Goal: Task Accomplishment & Management: Use online tool/utility

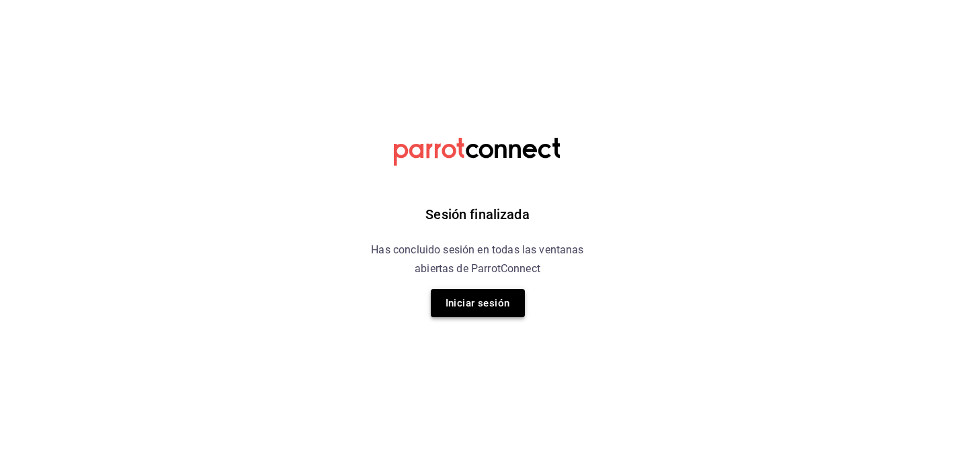
click at [477, 315] on button "Iniciar sesión" at bounding box center [478, 303] width 94 height 28
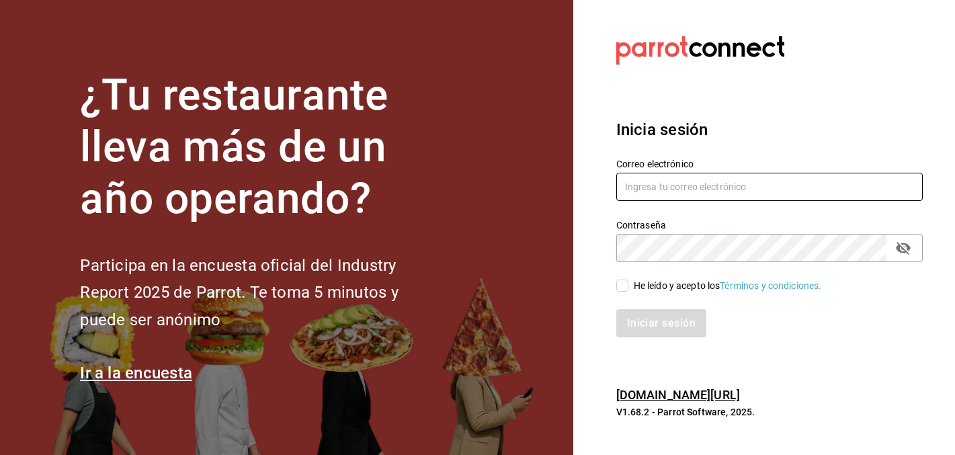
click at [713, 186] on input "text" at bounding box center [769, 187] width 306 height 28
type input "christy.ponce95@hotmail.com"
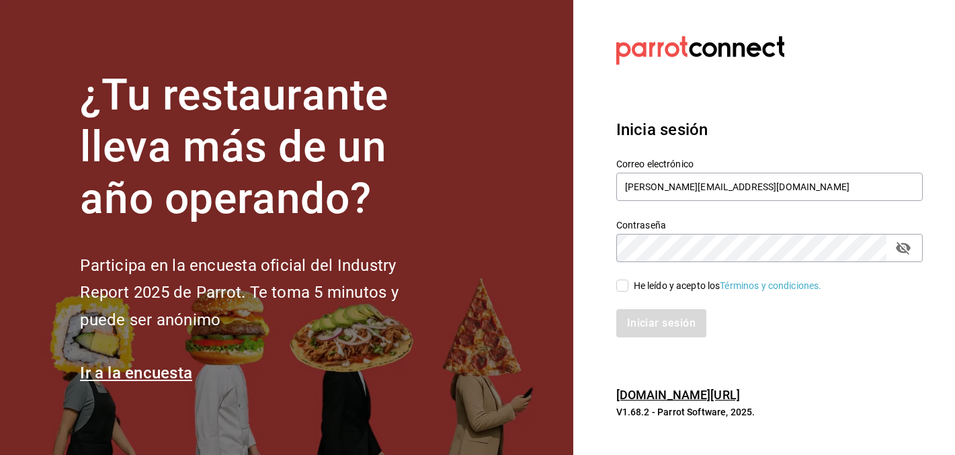
click at [621, 282] on input "He leído y acepto los Términos y condiciones." at bounding box center [622, 286] width 12 height 12
checkbox input "true"
click at [622, 347] on div "Inicia sesión Correo electrónico christy.ponce95@hotmail.com Contraseña Contras…" at bounding box center [769, 227] width 306 height 252
click at [632, 329] on button "Iniciar sesión" at bounding box center [661, 323] width 91 height 28
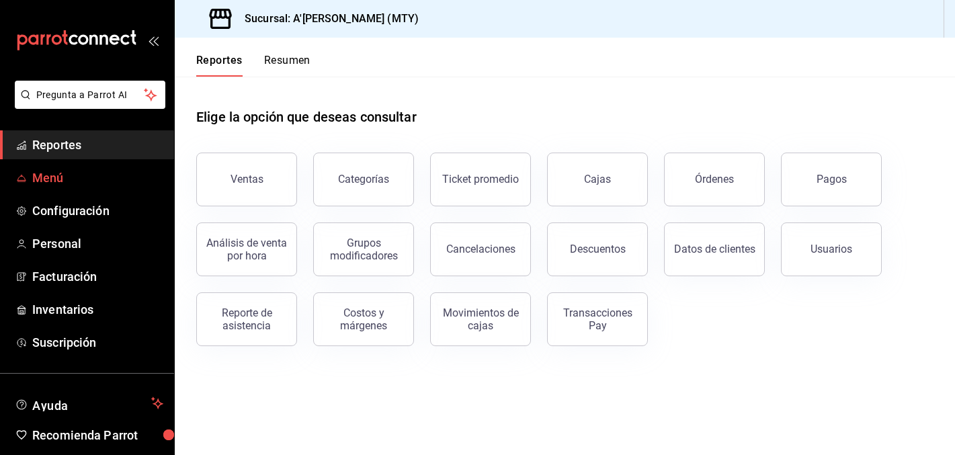
click at [58, 175] on span "Menú" at bounding box center [97, 178] width 131 height 18
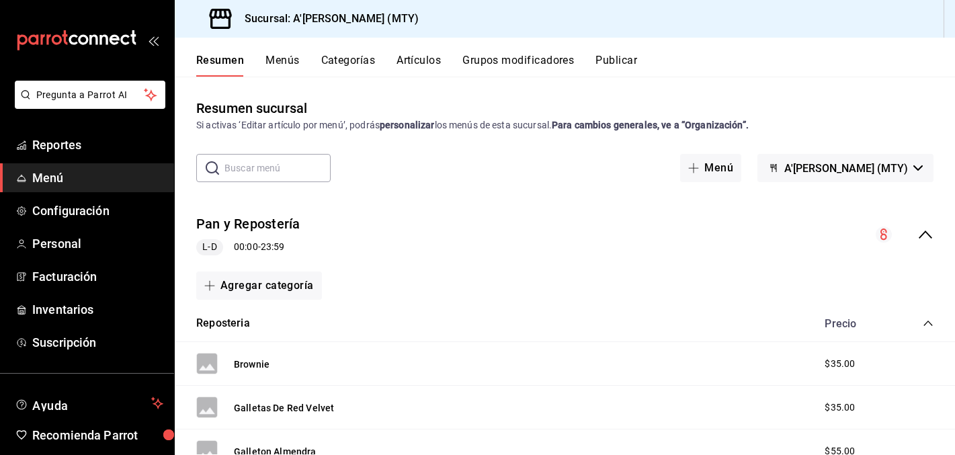
click at [421, 48] on div "Resumen Menús Categorías Artículos Grupos modificadores Publicar" at bounding box center [565, 57] width 780 height 39
click at [408, 77] on div "Resumen sucursal Si activas ‘Editar artículo por menú’, podrás personalizar los…" at bounding box center [565, 266] width 780 height 378
click at [411, 69] on button "Artículos" at bounding box center [418, 65] width 44 height 23
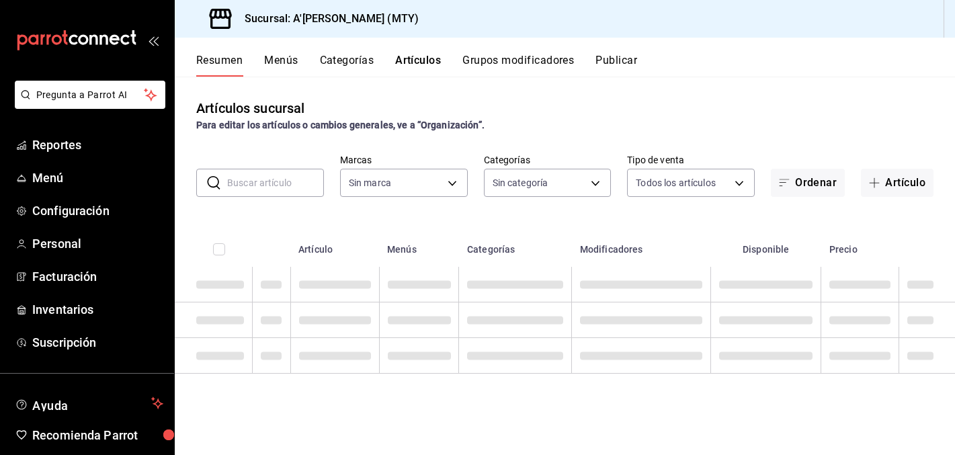
click at [260, 179] on input "text" at bounding box center [275, 182] width 97 height 27
type input "a9dd8766-9f2a-4b72-9e6c-22c101a962dd"
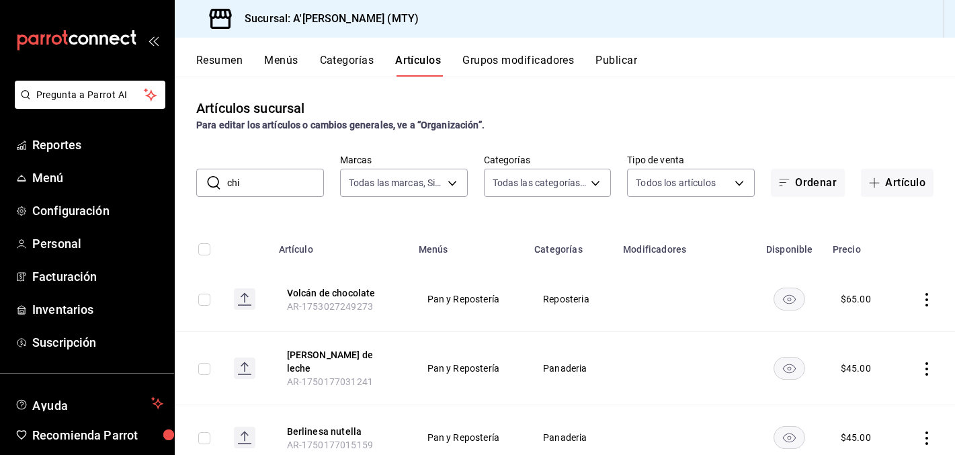
type input "chil"
type input "af1fb178-824a-4f23-bb2a-0cf084d3af87,0c023f3c-0f71-4855-8ba7-60a1579496a4,fceac…"
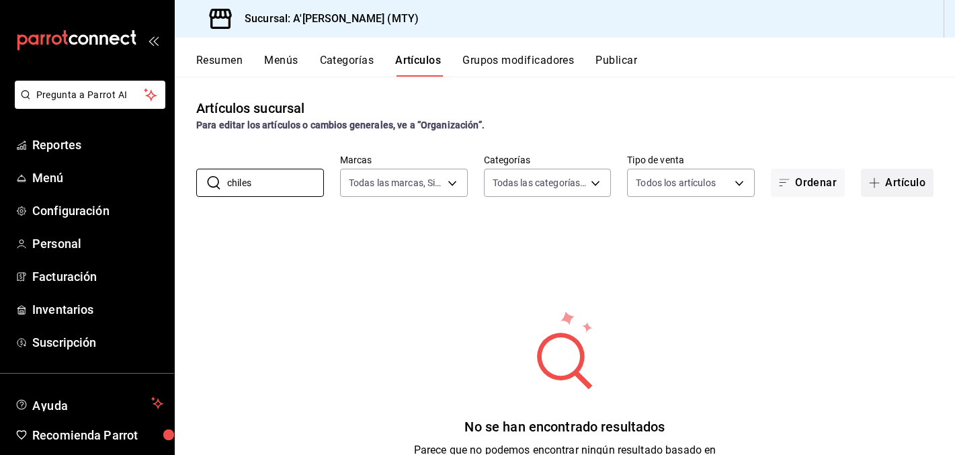
type input "chiles"
click at [896, 180] on button "Artículo" at bounding box center [897, 183] width 73 height 28
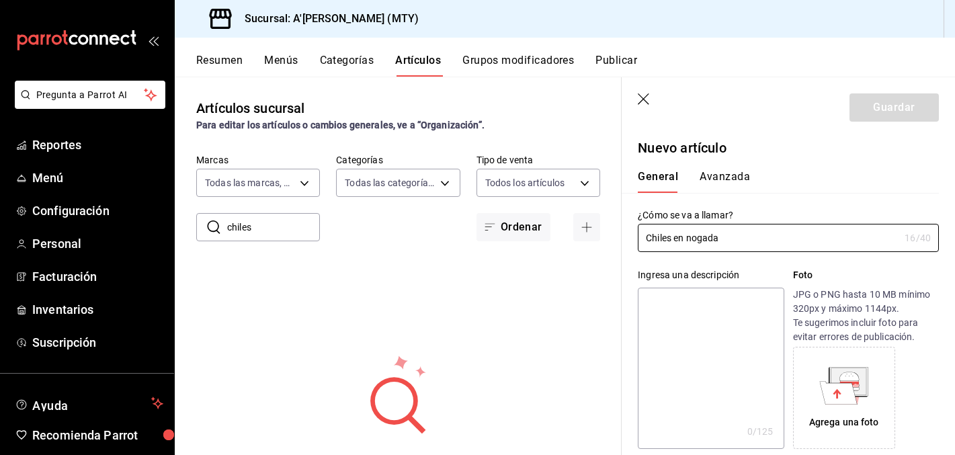
type input "Chiles en nogada"
click at [865, 193] on div "¿Cómo se va a llamar? Chiles en nogada 16 /40 ¿Cómo se va a llamar?" at bounding box center [780, 222] width 317 height 59
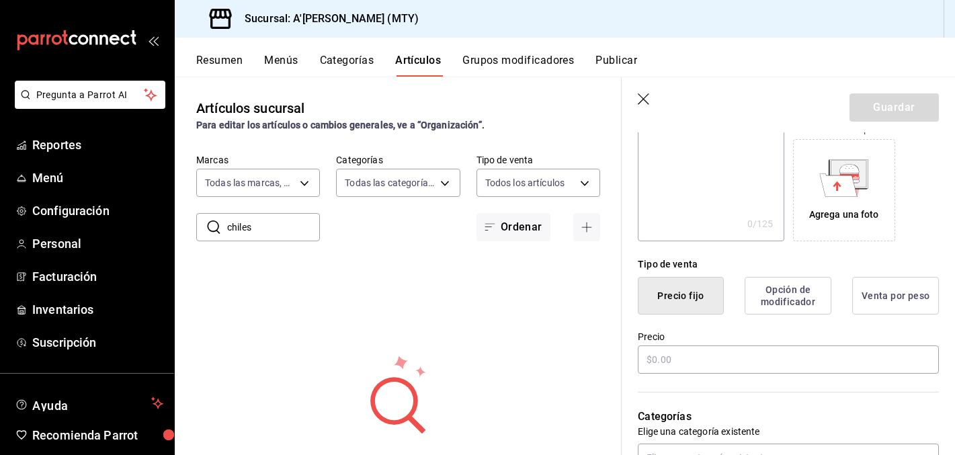
scroll to position [217, 0]
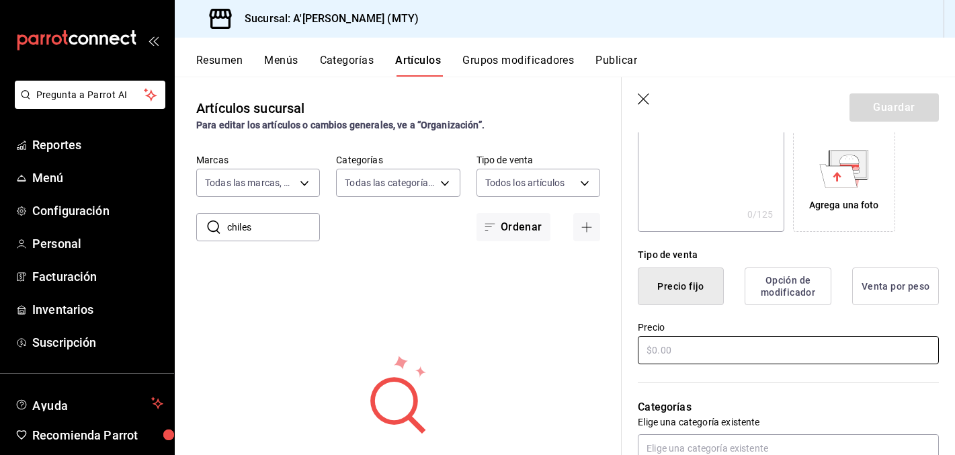
click at [769, 351] on input "text" at bounding box center [788, 350] width 301 height 28
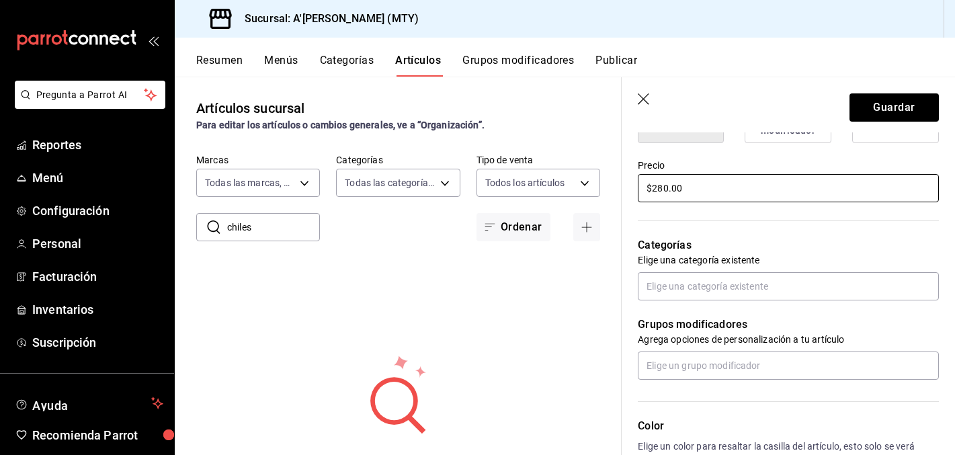
scroll to position [386, 0]
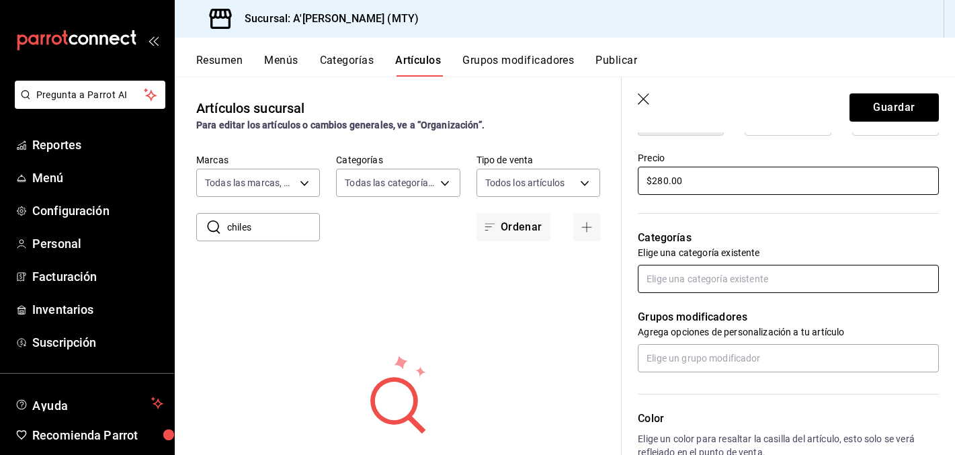
type input "$280.00"
click at [771, 283] on input "text" at bounding box center [788, 279] width 301 height 28
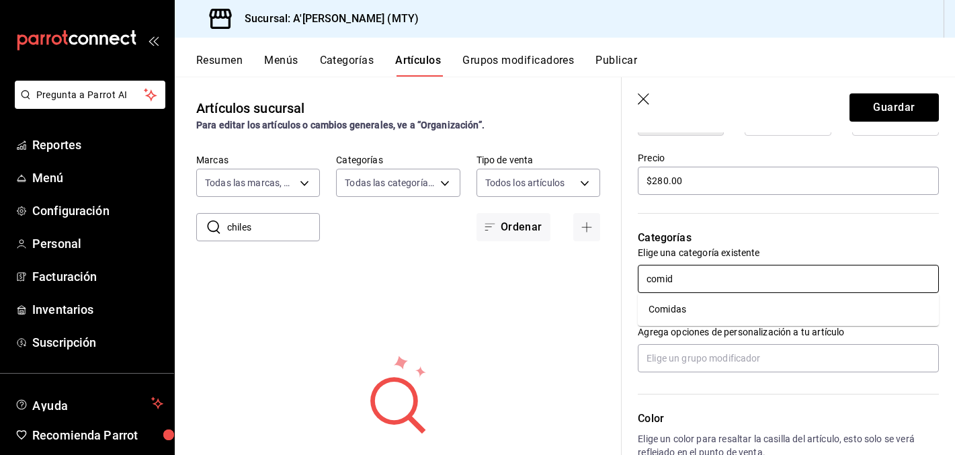
type input "comida"
click at [757, 305] on li "Comidas" at bounding box center [788, 309] width 301 height 22
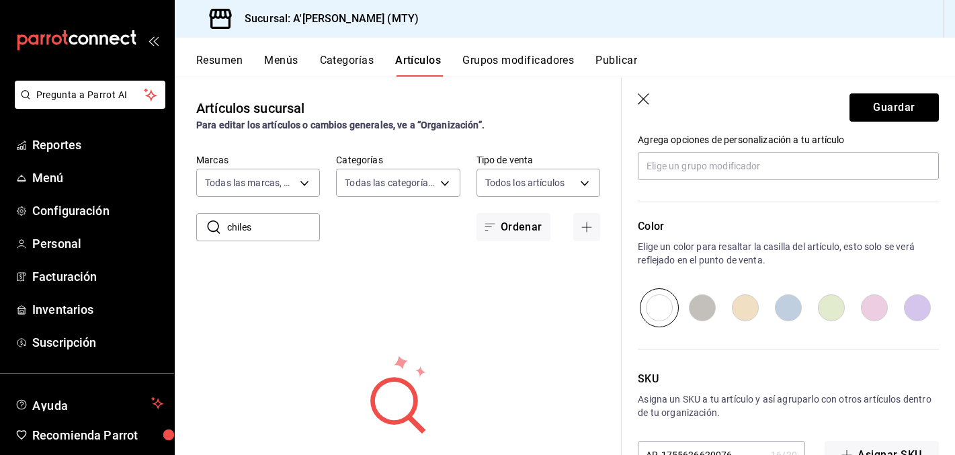
scroll to position [664, 0]
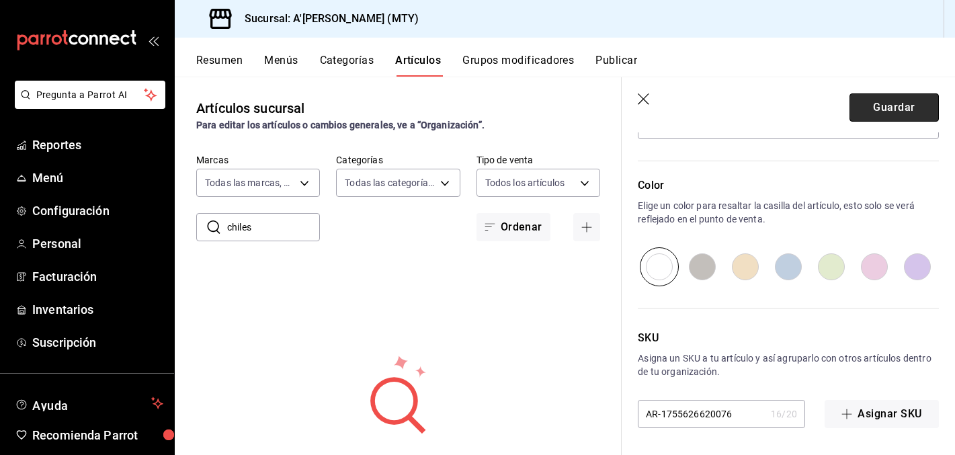
click at [882, 109] on button "Guardar" at bounding box center [893, 107] width 89 height 28
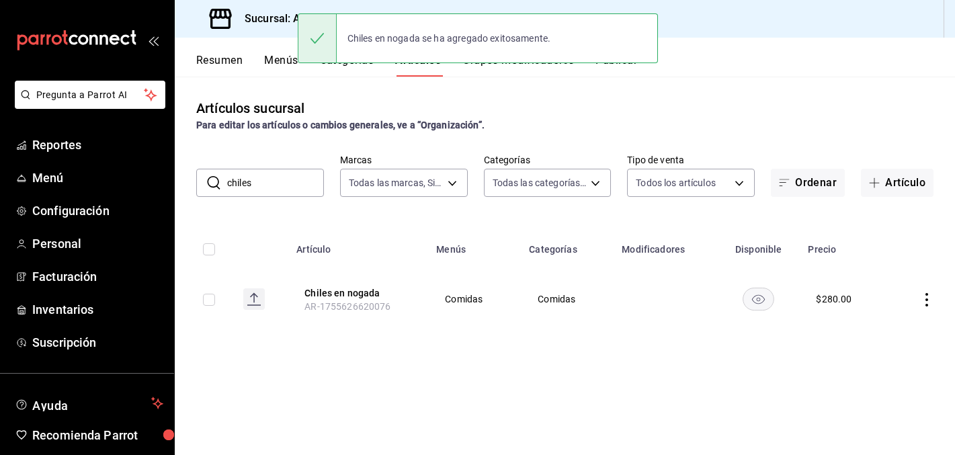
click at [339, 299] on th "Chiles en nogada AR-1755626620076" at bounding box center [358, 299] width 140 height 65
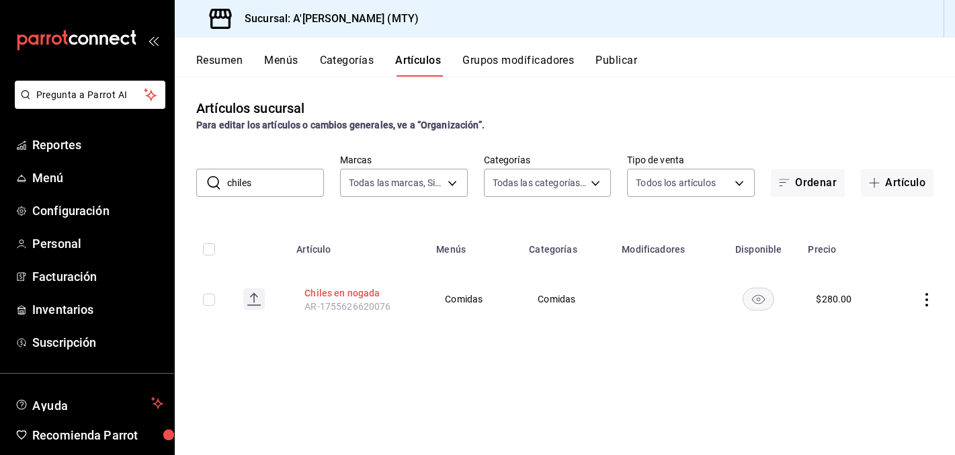
click at [339, 298] on button "Chiles en nogada" at bounding box center [358, 292] width 108 height 13
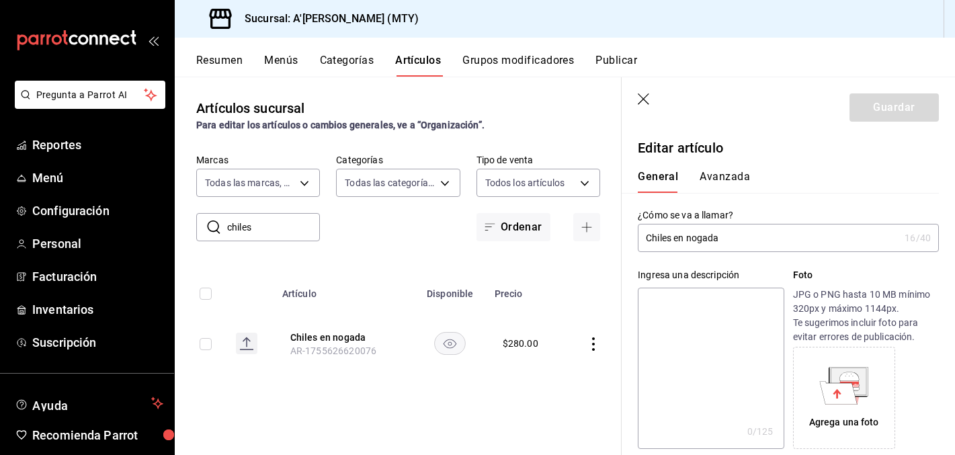
type input "$280.00"
click at [673, 237] on input "Chiles en nogada" at bounding box center [768, 237] width 261 height 27
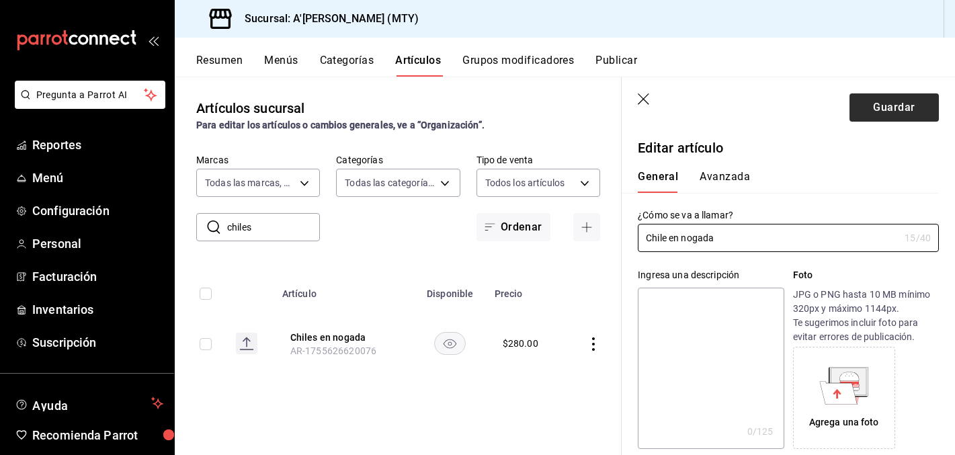
type input "Chile en nogada"
click at [919, 103] on button "Guardar" at bounding box center [893, 107] width 89 height 28
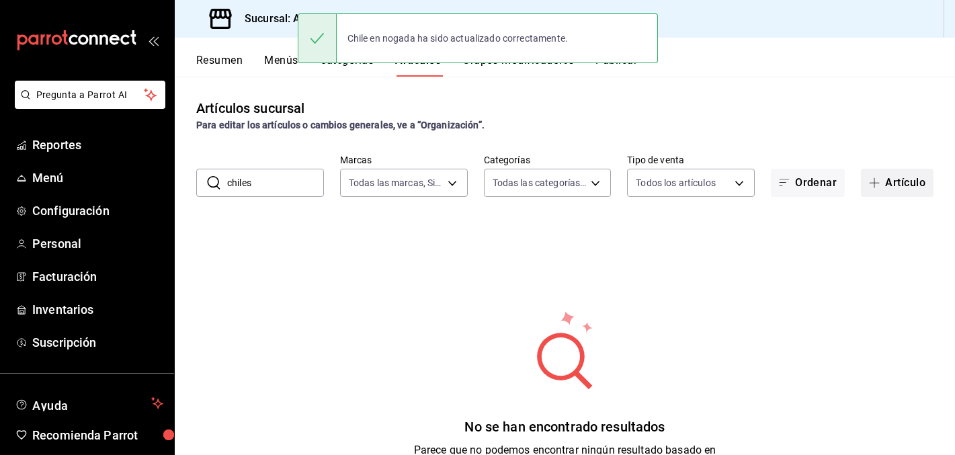
click at [894, 183] on button "Artículo" at bounding box center [897, 183] width 73 height 28
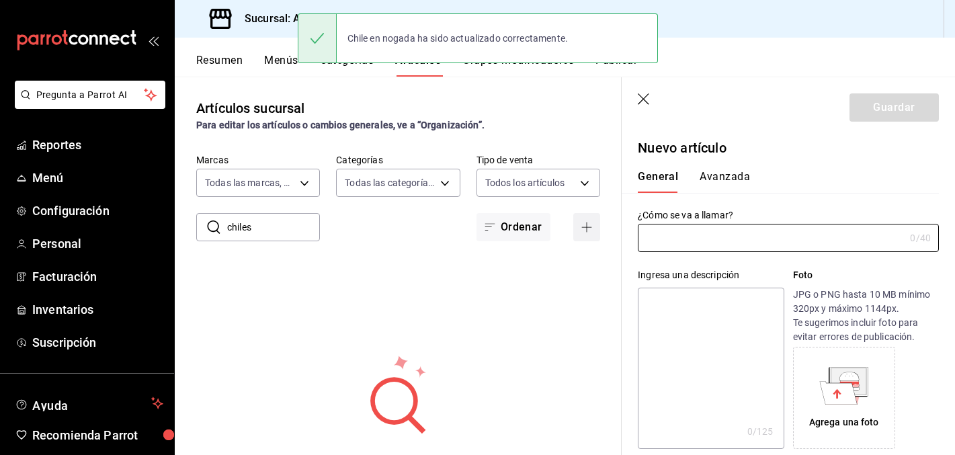
type input "h"
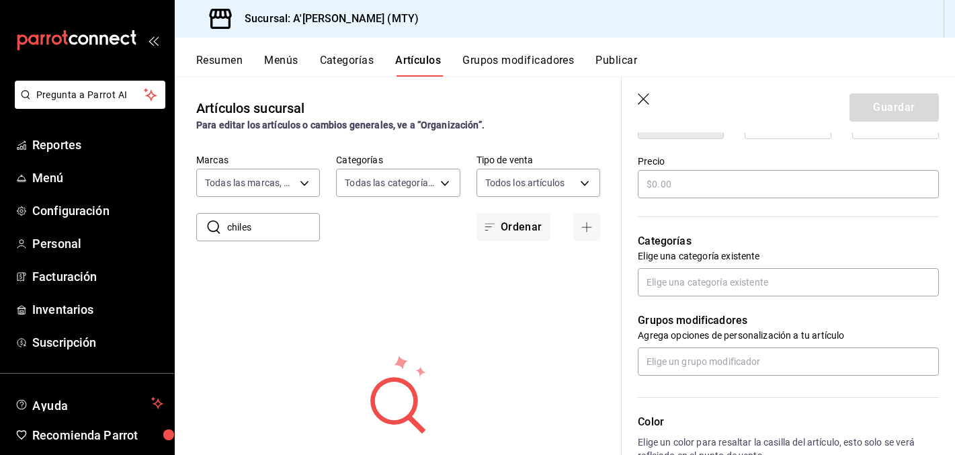
scroll to position [386, 0]
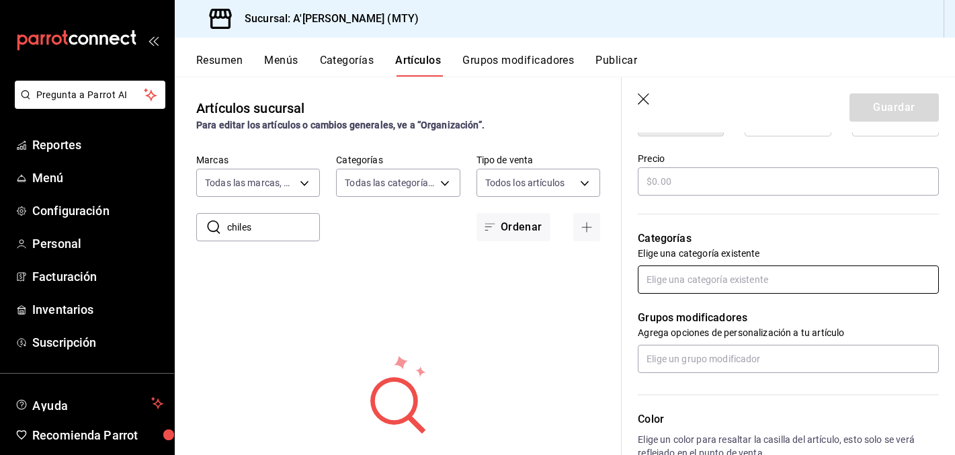
type input "Chile en nogada capeado"
click at [718, 277] on input "text" at bounding box center [788, 279] width 301 height 28
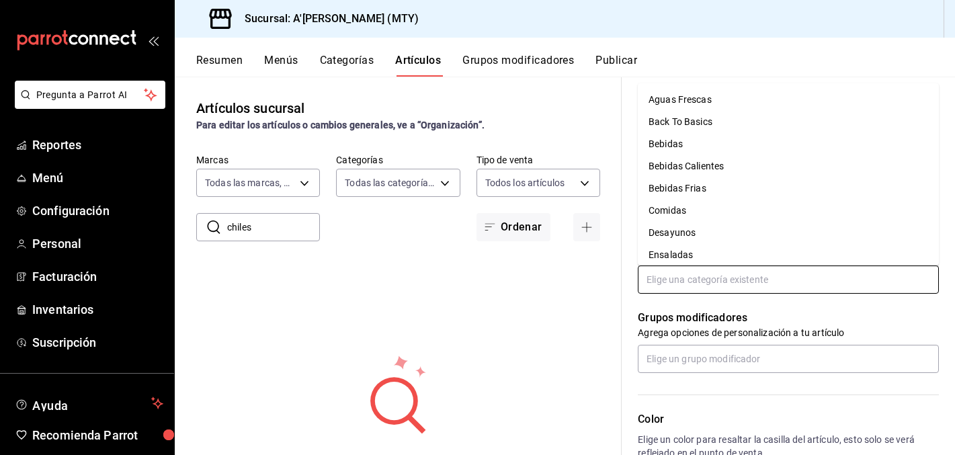
click at [687, 215] on li "Comidas" at bounding box center [788, 211] width 301 height 22
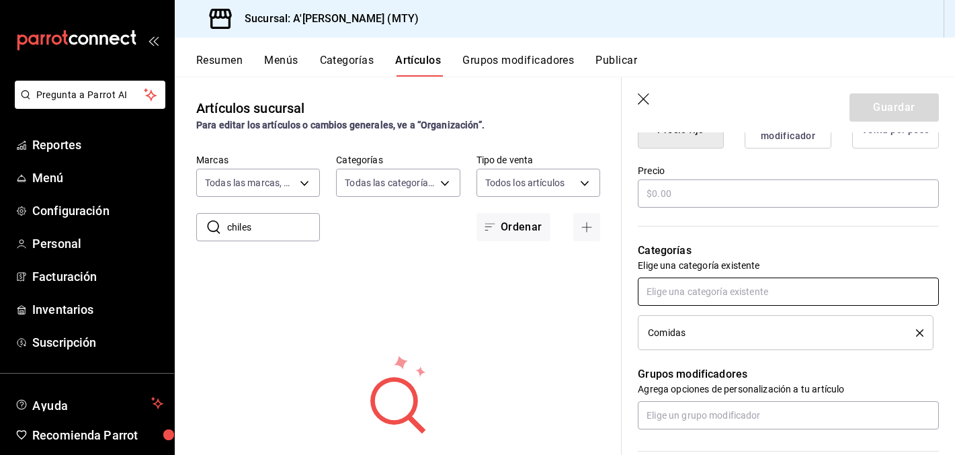
scroll to position [368, 0]
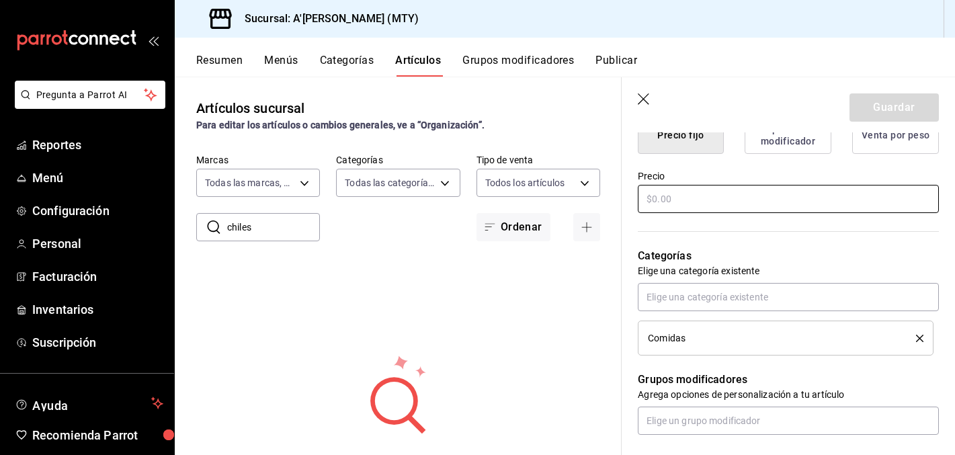
click at [695, 199] on input "text" at bounding box center [788, 199] width 301 height 28
type input "$300.00"
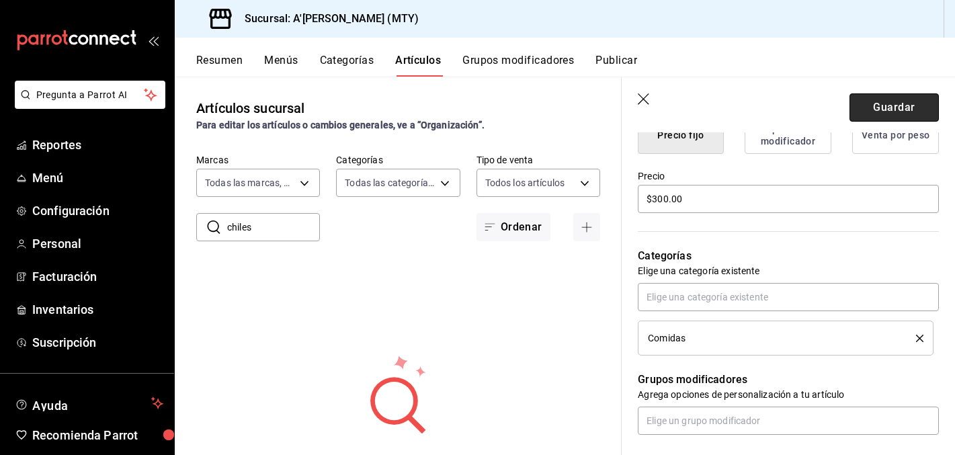
click at [895, 114] on button "Guardar" at bounding box center [893, 107] width 89 height 28
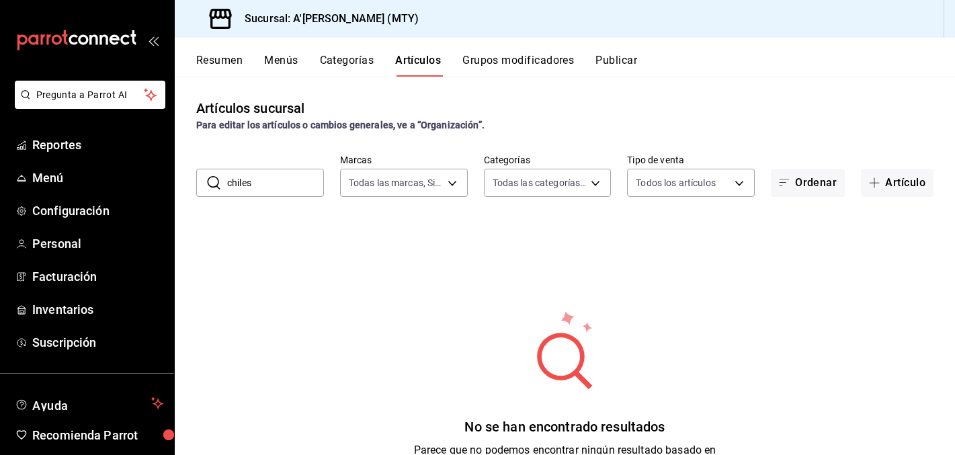
click at [277, 184] on input "chiles" at bounding box center [275, 182] width 97 height 27
type input "chile"
click at [322, 143] on div "Artículos sucursal Para editar los artículos o cambios generales, ve a “Organiz…" at bounding box center [565, 266] width 780 height 378
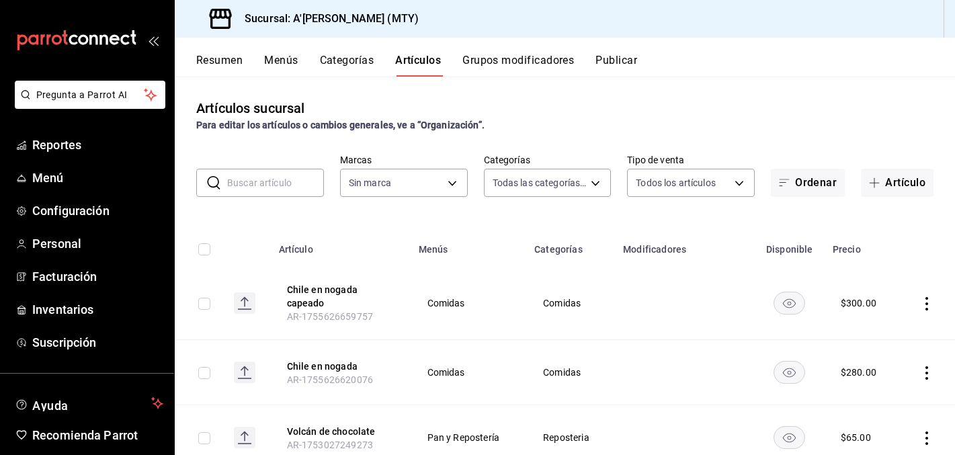
type input "af1fb178-824a-4f23-bb2a-0cf084d3af87,0c023f3c-0f71-4855-8ba7-60a1579496a4,fceac…"
type input "a9dd8766-9f2a-4b72-9e6c-22c101a962dd"
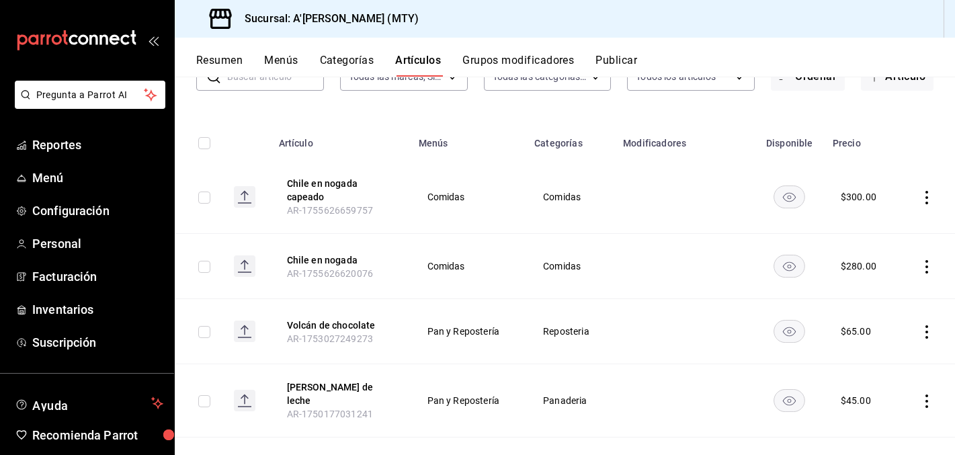
scroll to position [105, 0]
click at [316, 259] on button "Chile en nogada" at bounding box center [341, 260] width 108 height 13
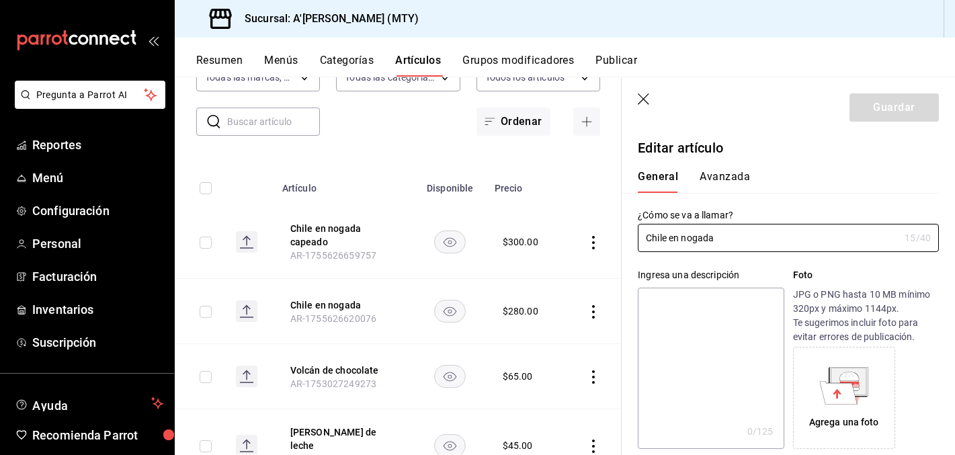
type input "$280.00"
click at [640, 93] on icon "button" at bounding box center [644, 99] width 13 height 13
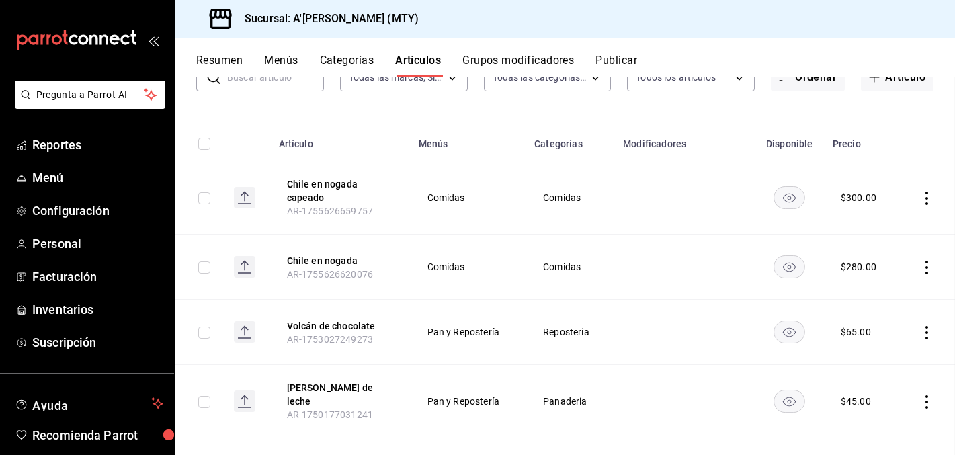
scroll to position [61, 0]
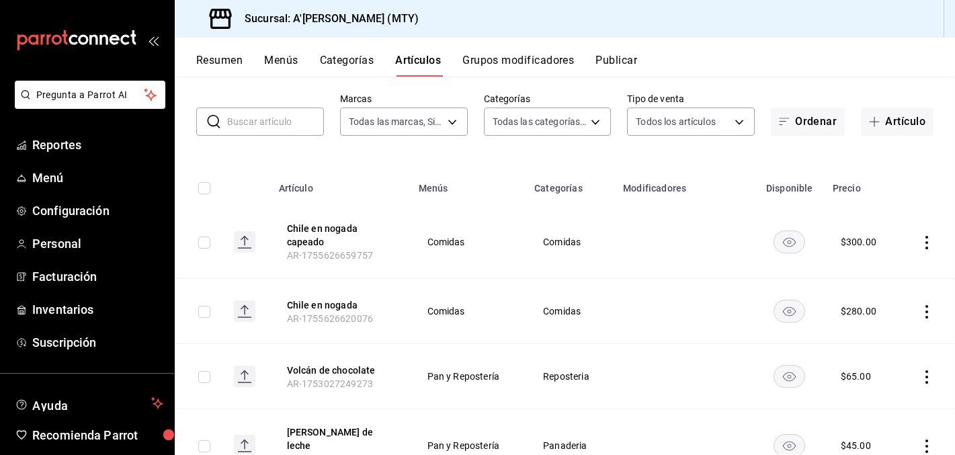
click at [92, 38] on icon "mailbox folders" at bounding box center [76, 40] width 121 height 20
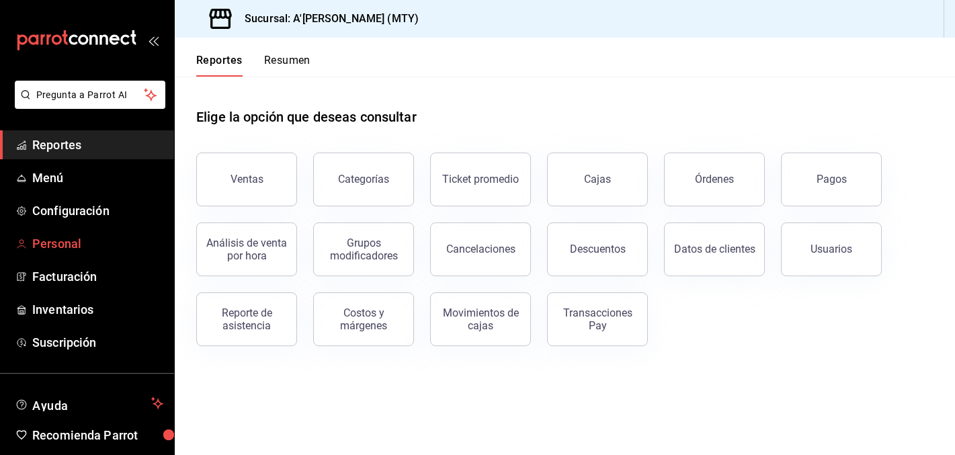
click at [56, 237] on span "Personal" at bounding box center [97, 243] width 131 height 18
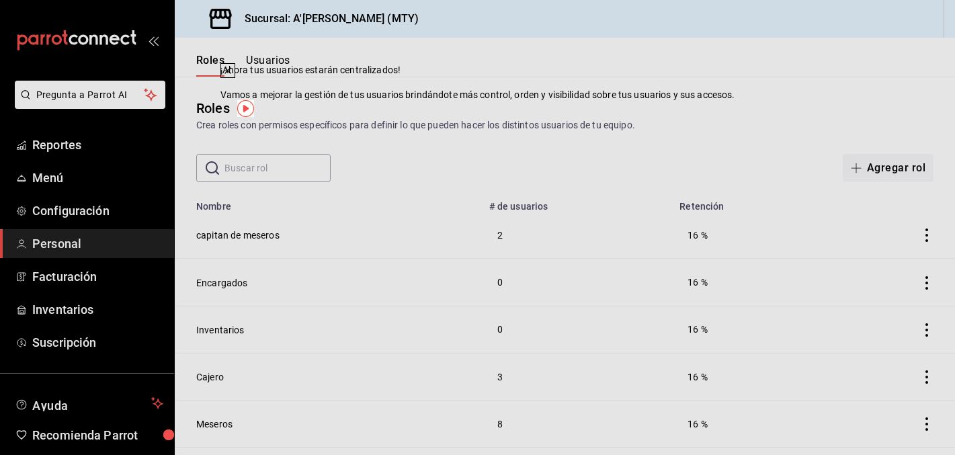
click at [642, 113] on div "Roles Crea roles con permisos específicos para definir lo que pueden hacer los …" at bounding box center [565, 115] width 780 height 34
click at [616, 113] on div "Roles Crea roles con permisos específicos para definir lo que pueden hacer los …" at bounding box center [565, 115] width 780 height 34
